Goal: Task Accomplishment & Management: Complete application form

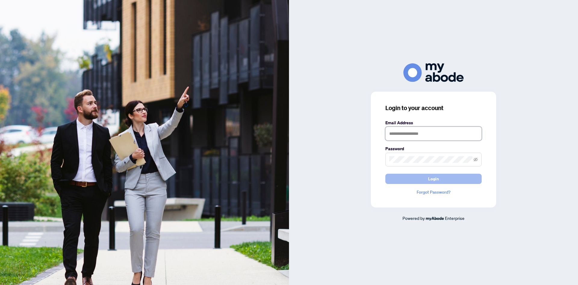
type input "**********"
click at [417, 179] on button "Login" at bounding box center [434, 178] width 96 height 10
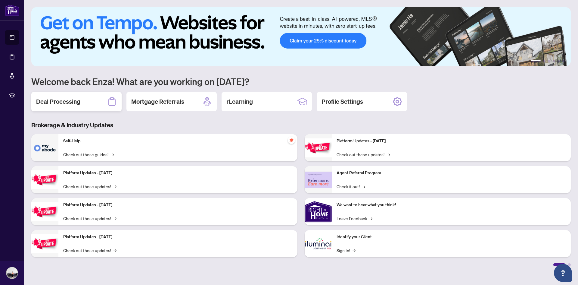
click at [66, 99] on h2 "Deal Processing" at bounding box center [58, 101] width 44 height 8
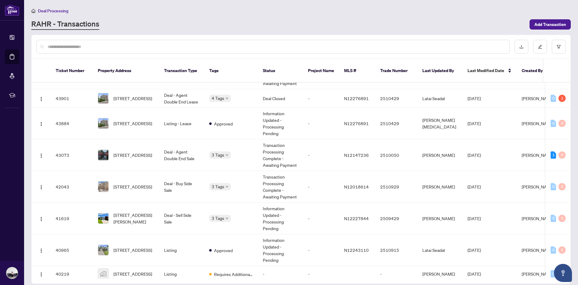
scroll to position [405, 0]
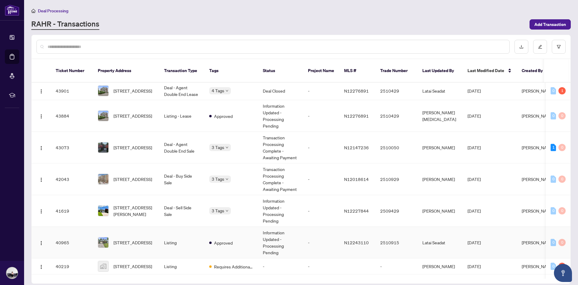
click at [165, 235] on td "Listing" at bounding box center [181, 242] width 45 height 32
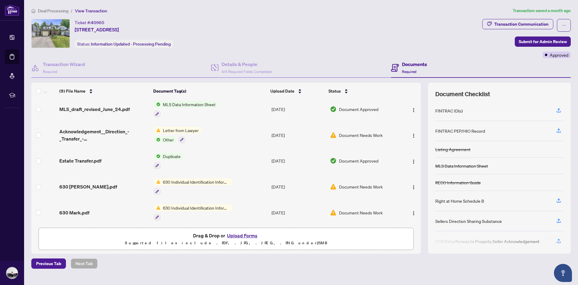
scroll to position [7, 0]
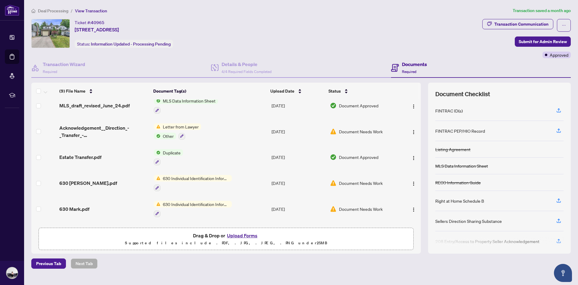
click at [361, 131] on span "Document Needs Work" at bounding box center [361, 131] width 44 height 7
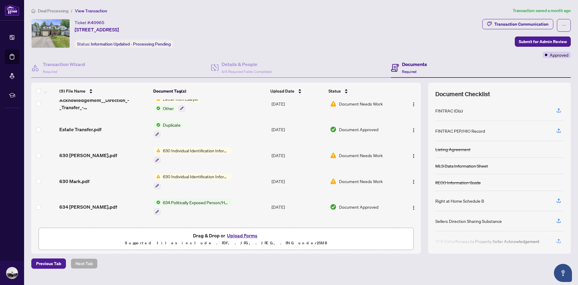
scroll to position [24, 0]
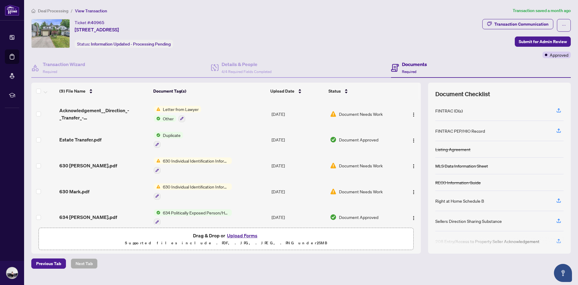
click at [208, 159] on span "630 Individual Identification Information Record" at bounding box center [196, 160] width 71 height 7
click at [205, 192] on span "630 Individual Identification Information Record" at bounding box center [196, 192] width 90 height 13
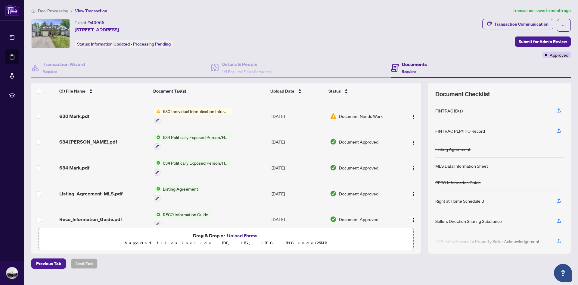
scroll to position [108, 0]
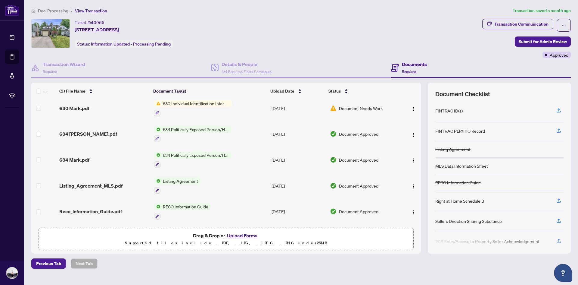
click at [245, 234] on button "Upload Forms" at bounding box center [242, 235] width 34 height 8
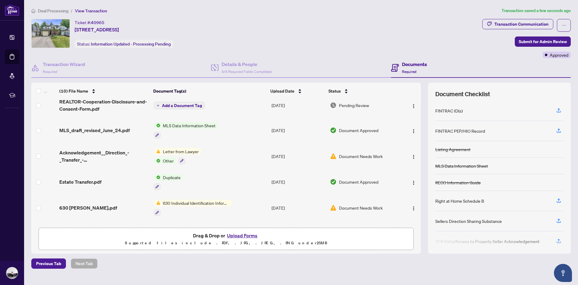
scroll to position [0, 0]
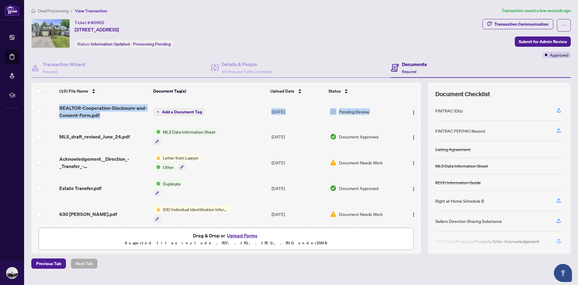
drag, startPoint x: 419, startPoint y: 114, endPoint x: 421, endPoint y: 140, distance: 26.6
click at [421, 140] on div "(10) File Name Document Tag(s) Upload Date Status REALTOR-Cooperation-Disclosur…" at bounding box center [301, 168] width 540 height 171
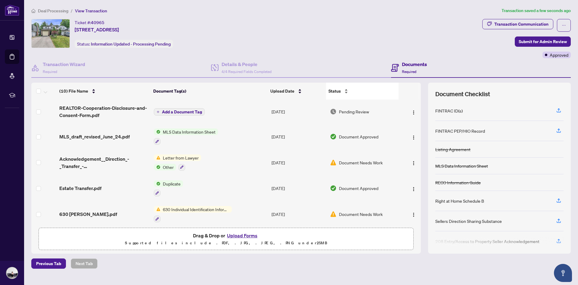
click at [378, 88] on div "Status" at bounding box center [363, 91] width 68 height 7
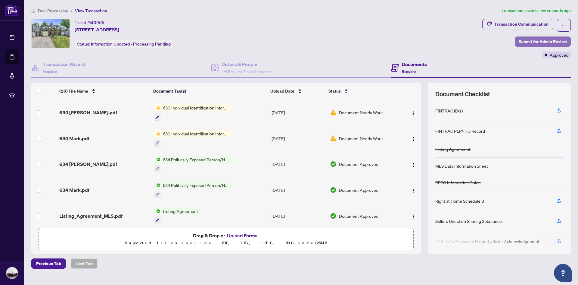
click at [529, 42] on span "Submit for Admin Review" at bounding box center [543, 42] width 48 height 10
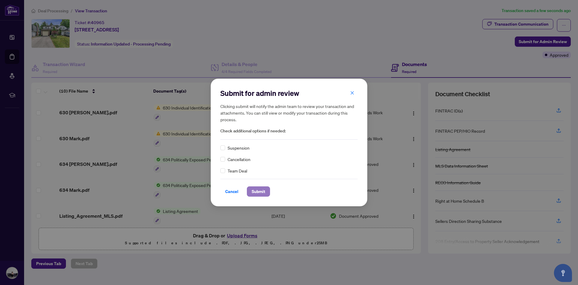
click at [251, 190] on button "Submit" at bounding box center [258, 191] width 23 height 10
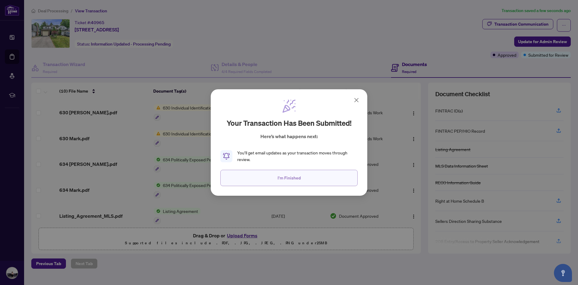
click at [298, 178] on span "I'm Finished" at bounding box center [289, 178] width 23 height 10
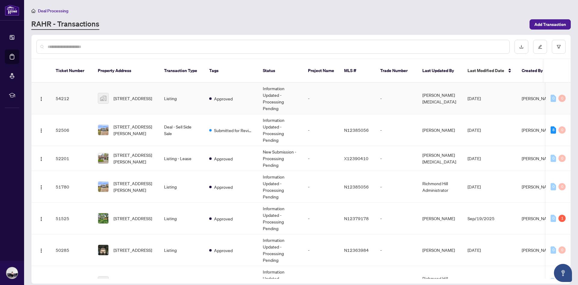
drag, startPoint x: 569, startPoint y: 81, endPoint x: 569, endPoint y: 92, distance: 10.8
click at [569, 92] on td "0 0" at bounding box center [558, 99] width 25 height 32
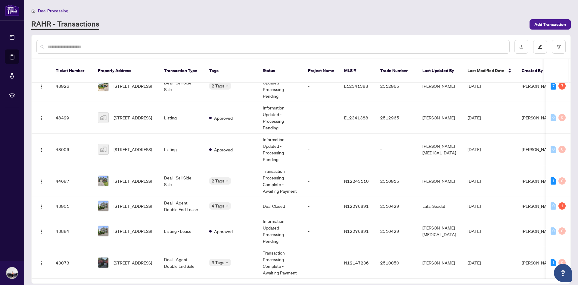
scroll to position [297, 0]
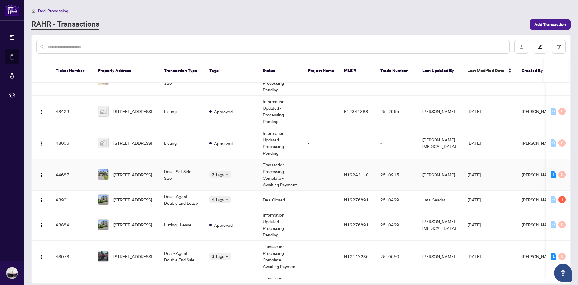
click at [168, 165] on td "Deal - Sell Side Sale" at bounding box center [181, 175] width 45 height 32
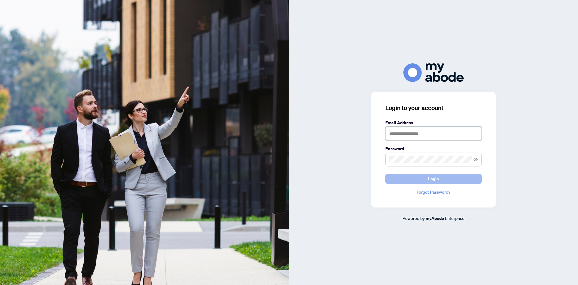
type input "**********"
click at [417, 176] on button "Login" at bounding box center [434, 178] width 96 height 10
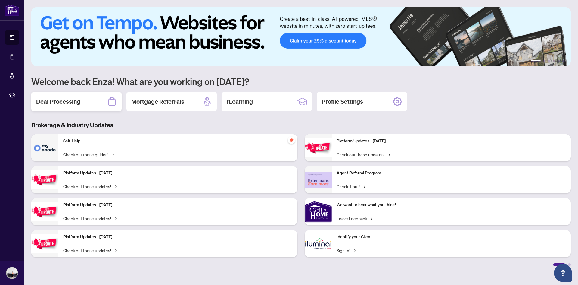
click at [70, 102] on h2 "Deal Processing" at bounding box center [58, 101] width 44 height 8
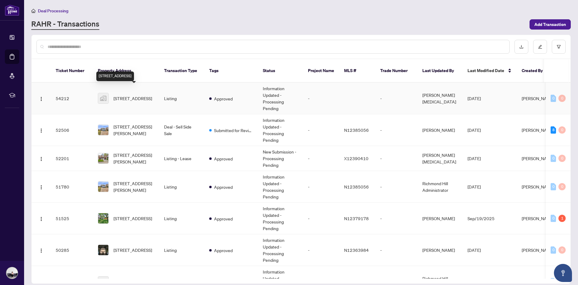
click at [128, 95] on span "16 Mayvern Crescent, Richmond Hill, ON, Canada" at bounding box center [133, 98] width 39 height 7
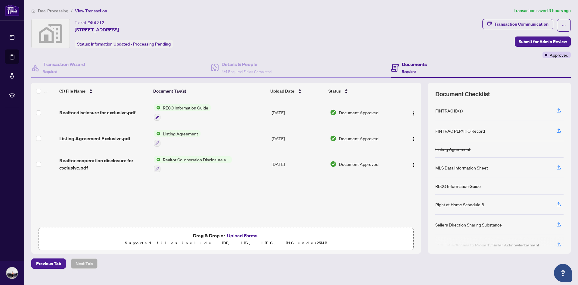
click at [244, 235] on button "Upload Forms" at bounding box center [242, 235] width 34 height 8
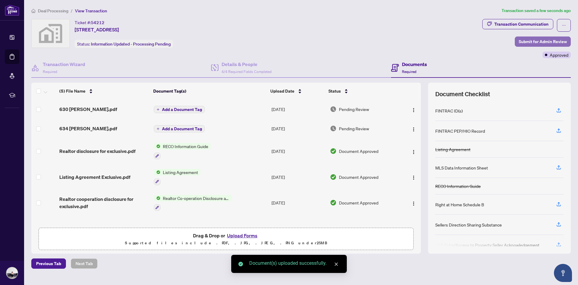
click at [545, 41] on span "Submit for Admin Review" at bounding box center [543, 42] width 48 height 10
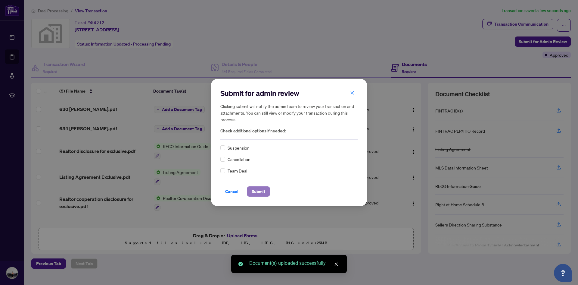
click at [260, 190] on span "Submit" at bounding box center [259, 191] width 14 height 10
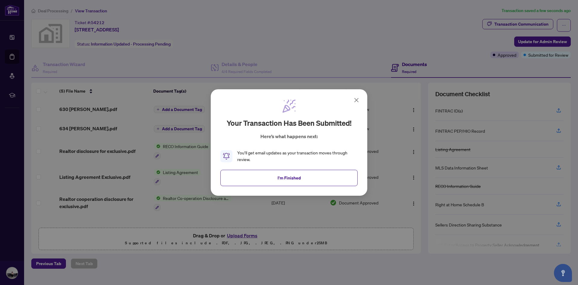
click at [311, 178] on button "I'm Finished" at bounding box center [288, 178] width 137 height 16
